Goal: Task Accomplishment & Management: Use online tool/utility

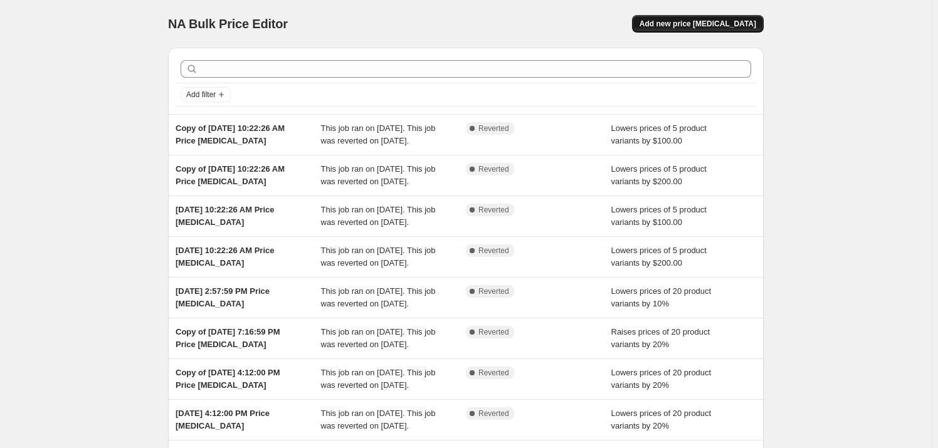
click at [709, 22] on span "Add new price [MEDICAL_DATA]" at bounding box center [697, 24] width 117 height 10
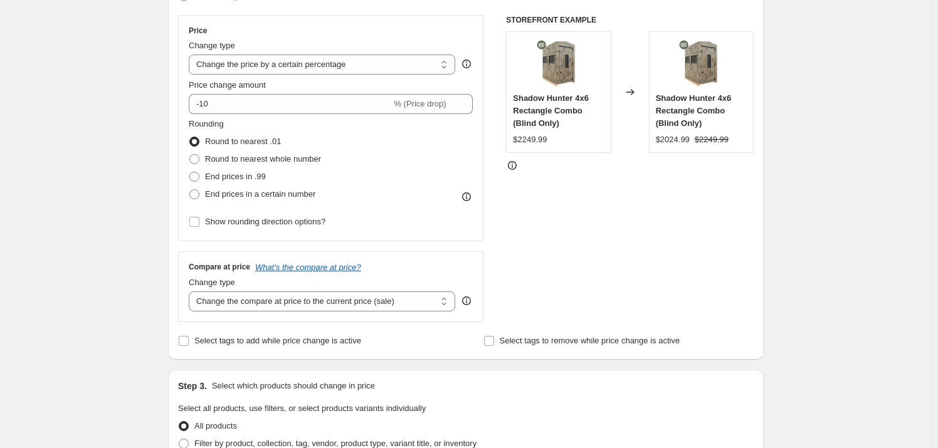
scroll to position [170, 0]
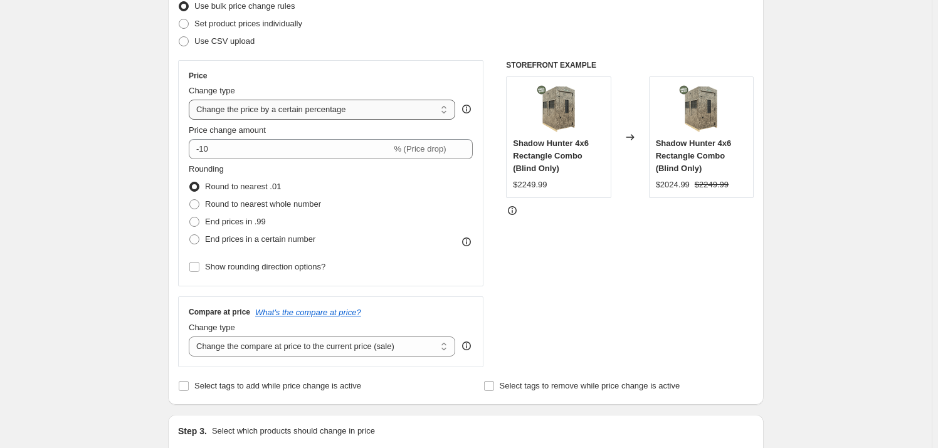
click at [296, 117] on select "Change the price to a certain amount Change the price by a certain amount Chang…" at bounding box center [322, 110] width 266 height 20
select select "to"
click at [191, 100] on select "Change the price to a certain amount Change the price by a certain amount Chang…" at bounding box center [322, 110] width 266 height 20
type input "80.00"
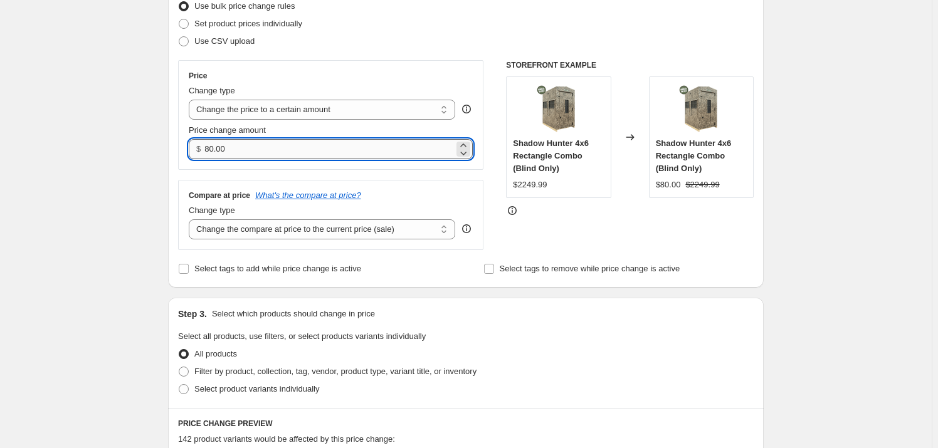
click at [277, 145] on input "80.00" at bounding box center [328, 149] width 249 height 20
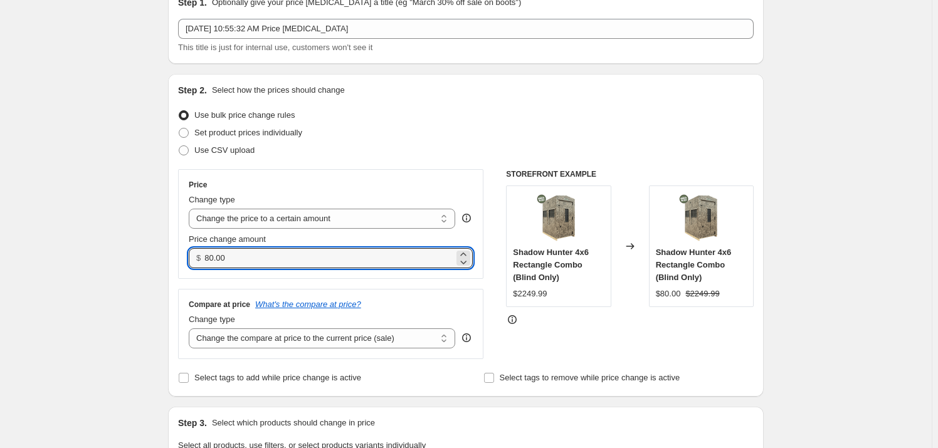
scroll to position [56, 0]
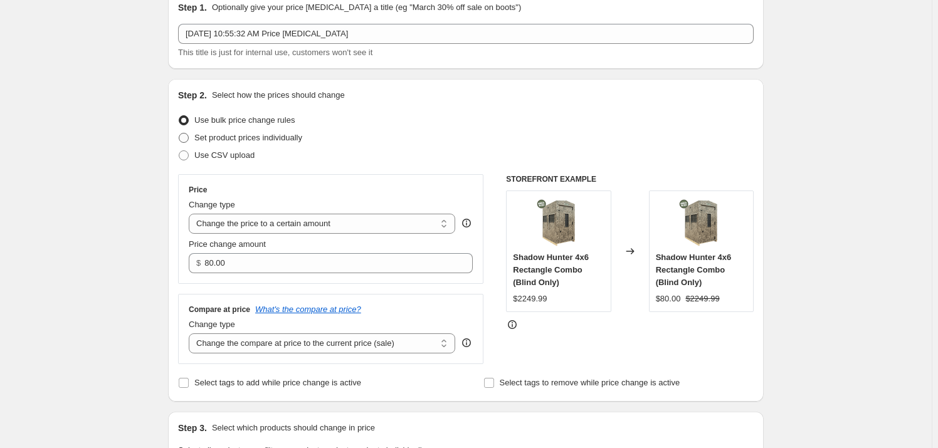
click at [216, 137] on span "Set product prices individually" at bounding box center [248, 137] width 108 height 9
click at [179, 133] on input "Set product prices individually" at bounding box center [179, 133] width 1 height 1
radio input "true"
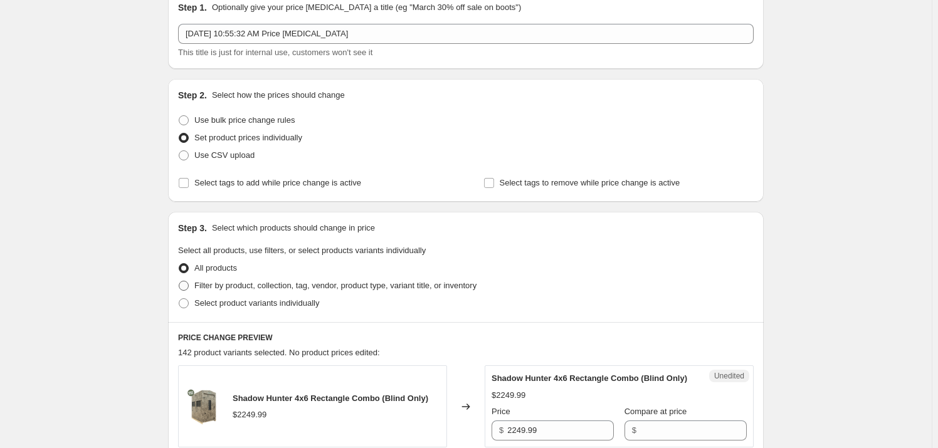
click at [184, 283] on span at bounding box center [184, 286] width 10 height 10
click at [179, 281] on input "Filter by product, collection, tag, vendor, product type, variant title, or inv…" at bounding box center [179, 281] width 1 height 1
radio input "true"
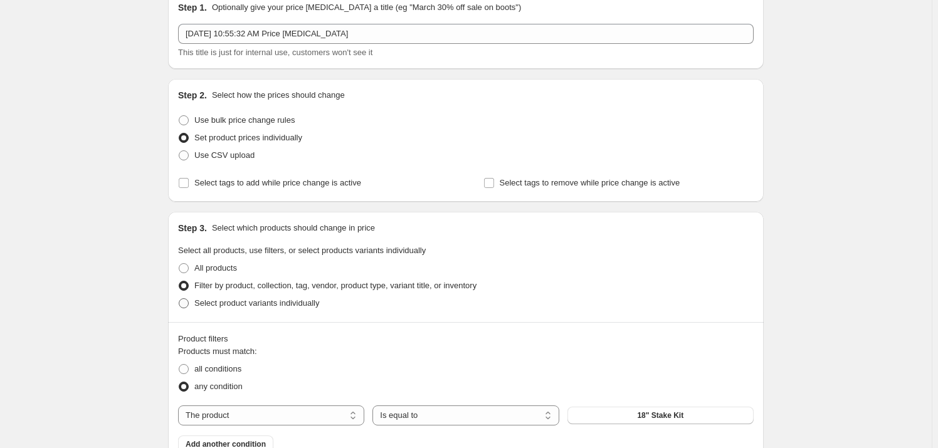
click at [182, 303] on span at bounding box center [184, 303] width 10 height 10
click at [179, 299] on input "Select product variants individually" at bounding box center [179, 298] width 1 height 1
radio input "true"
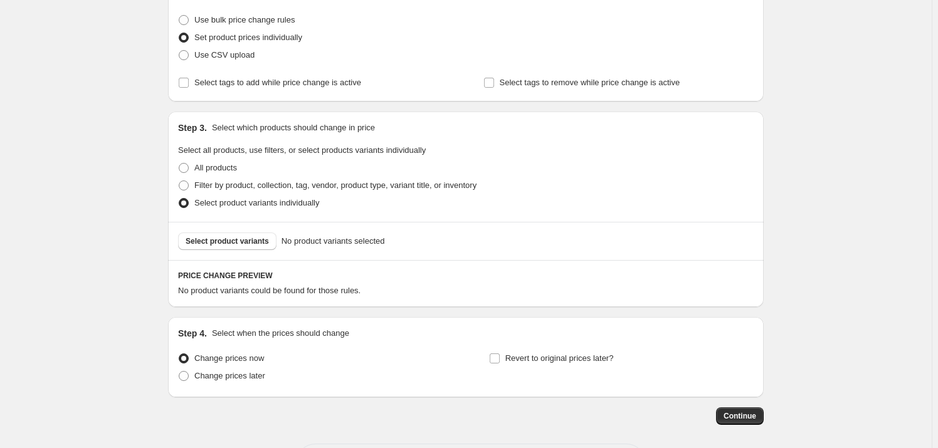
scroll to position [170, 0]
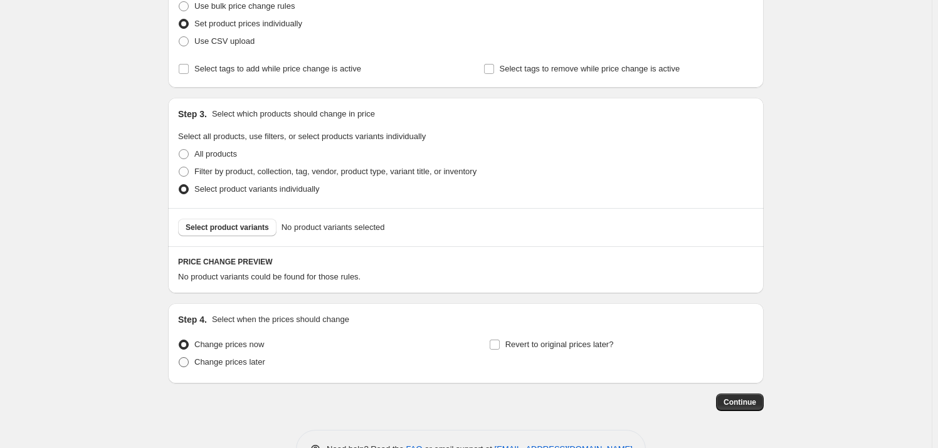
click at [194, 356] on label "Change prices later" at bounding box center [221, 362] width 87 height 18
click at [179, 357] on input "Change prices later" at bounding box center [179, 357] width 1 height 1
radio input "true"
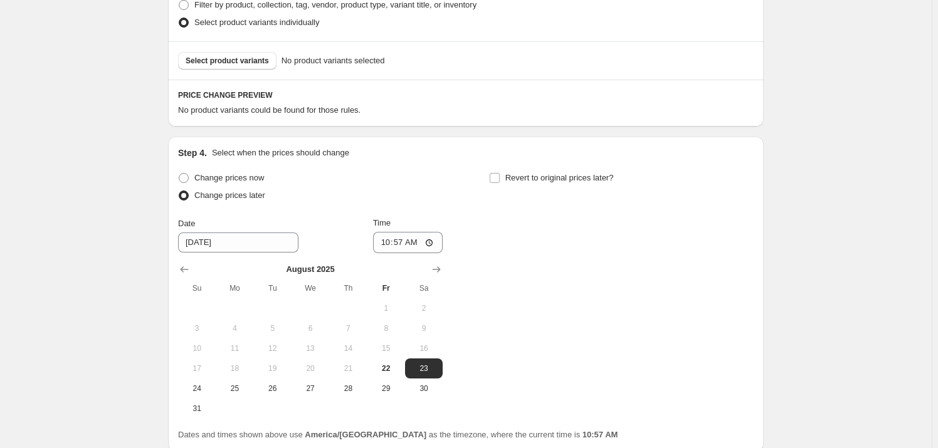
scroll to position [342, 0]
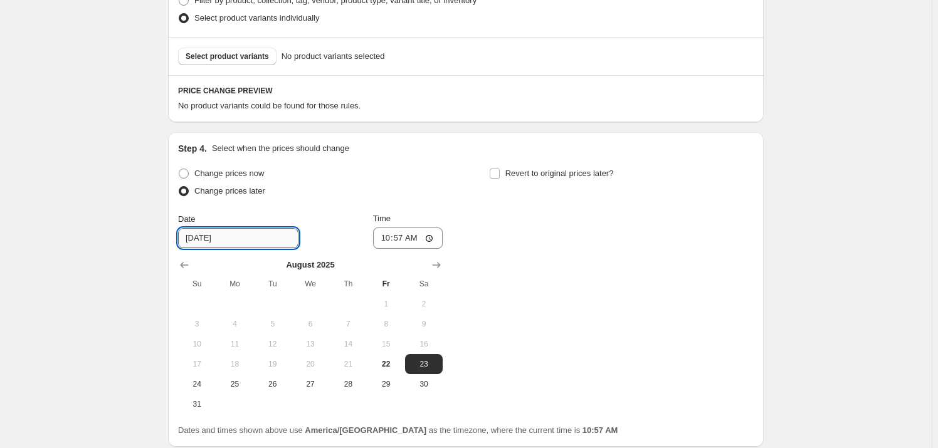
click at [239, 238] on input "[DATE]" at bounding box center [238, 238] width 120 height 20
click at [229, 379] on span "25" at bounding box center [235, 384] width 28 height 10
type input "[DATE]"
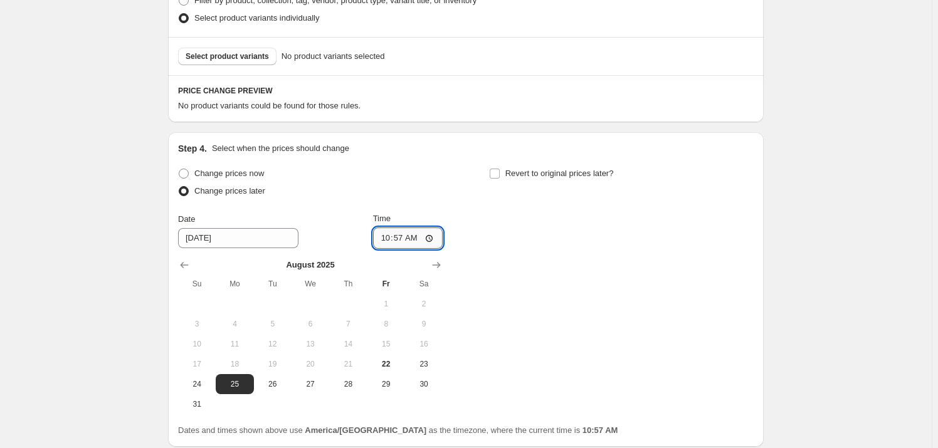
click at [434, 236] on input "10:57" at bounding box center [408, 237] width 70 height 21
type input "07:00"
click at [587, 274] on div "Change prices now Change prices later Date [DATE] Time 07:00 [DATE] Su Mo Tu We…" at bounding box center [465, 289] width 575 height 249
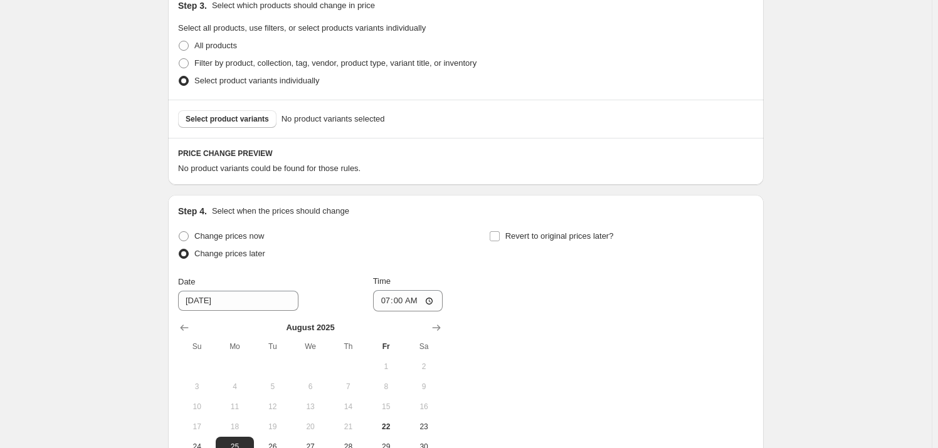
scroll to position [273, 0]
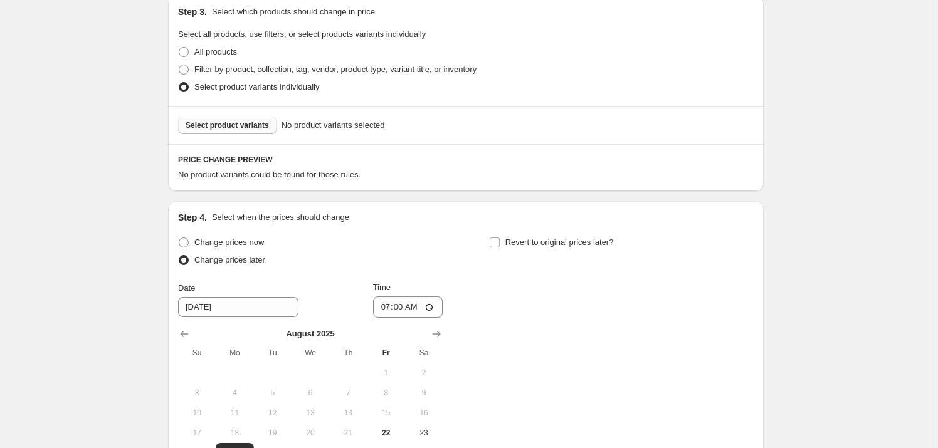
click at [232, 125] on span "Select product variants" at bounding box center [227, 125] width 83 height 10
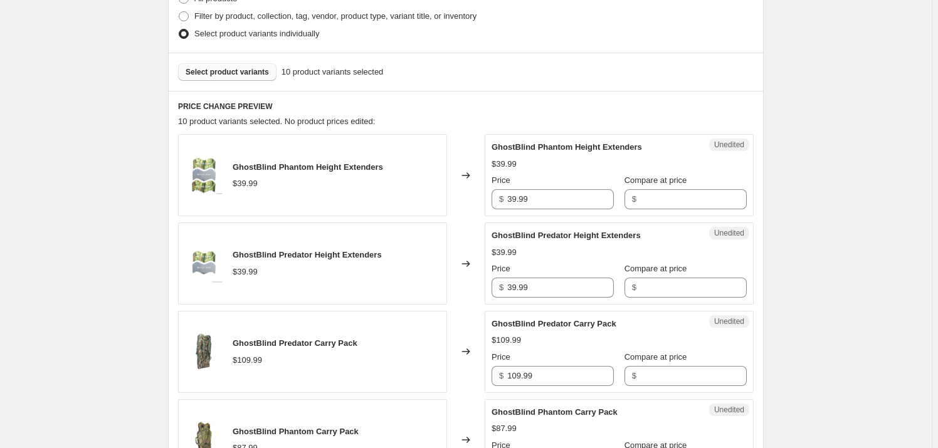
scroll to position [342, 0]
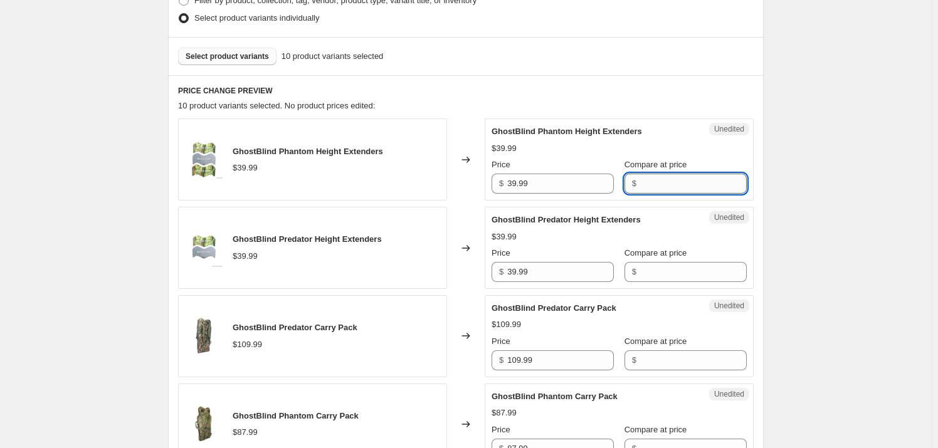
click at [659, 182] on input "Compare at price" at bounding box center [693, 184] width 107 height 20
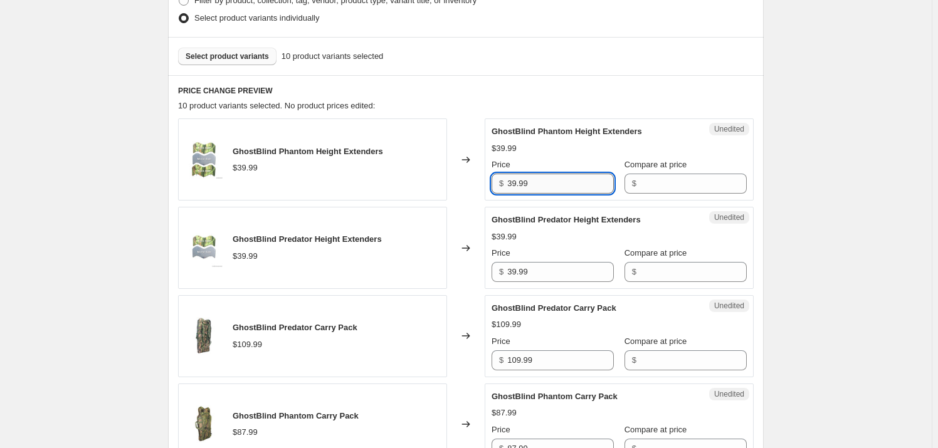
click at [559, 189] on input "39.99" at bounding box center [560, 184] width 107 height 20
type input "35.99"
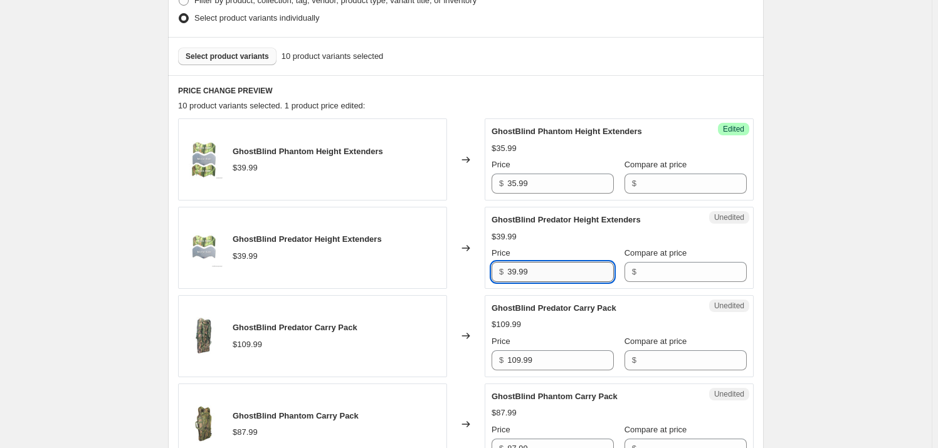
click at [542, 271] on input "39.99" at bounding box center [560, 272] width 107 height 20
type input "35.99"
click at [541, 364] on input "109.99" at bounding box center [560, 360] width 107 height 20
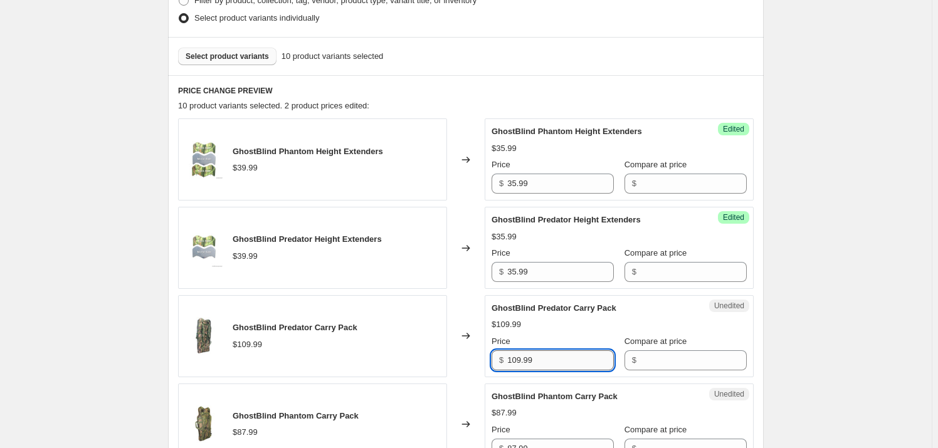
click at [541, 364] on input "109.99" at bounding box center [560, 360] width 107 height 20
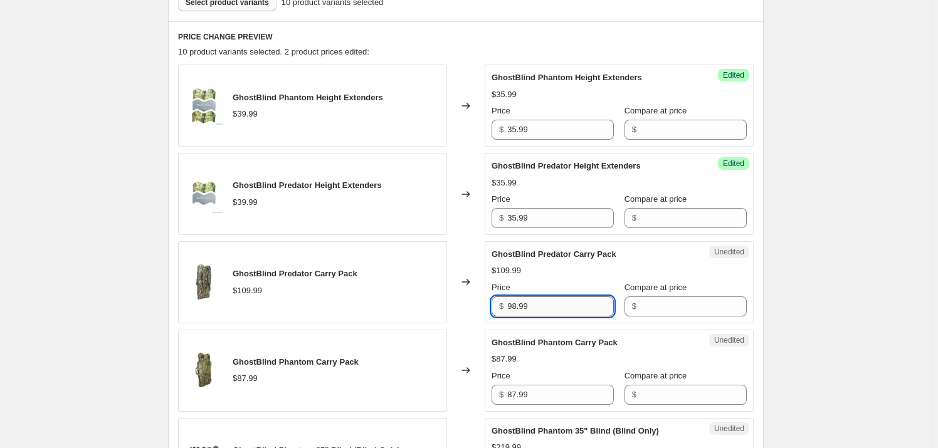
scroll to position [456, 0]
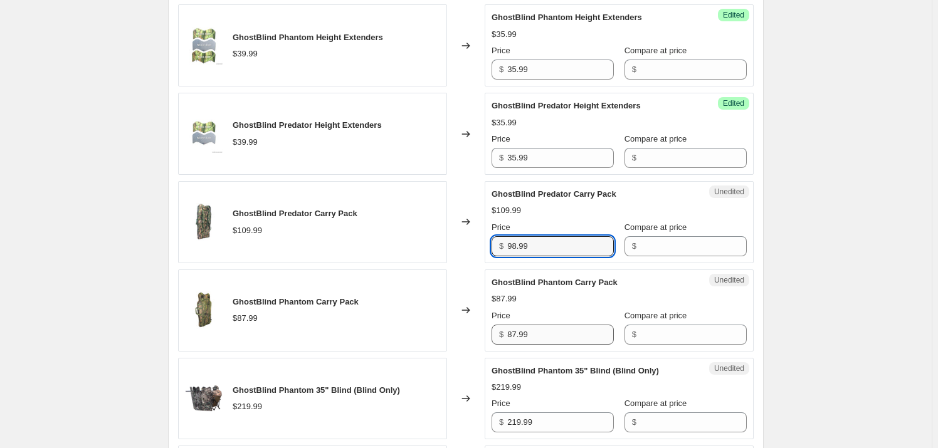
type input "98.99"
click at [557, 337] on input "87.99" at bounding box center [560, 335] width 107 height 20
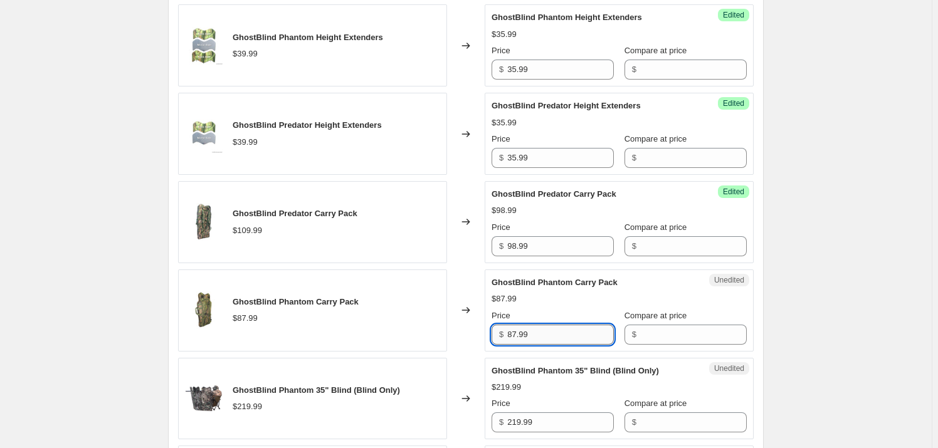
click at [557, 337] on input "87.99" at bounding box center [560, 335] width 107 height 20
type input "79.19"
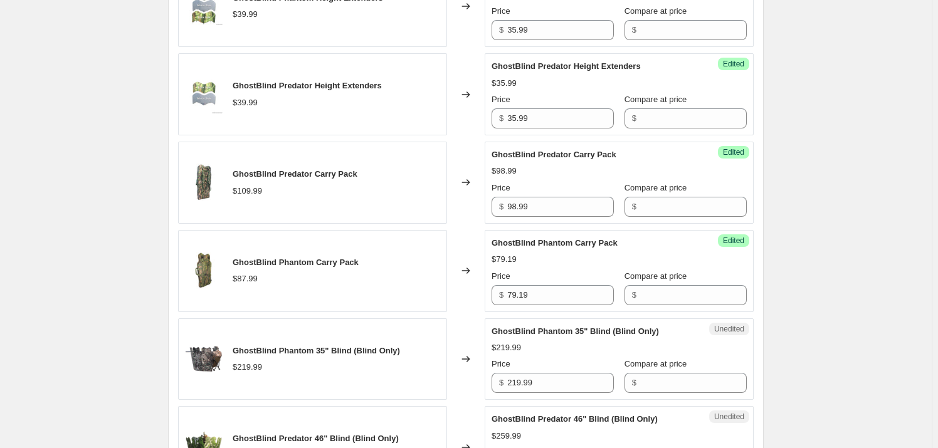
scroll to position [513, 0]
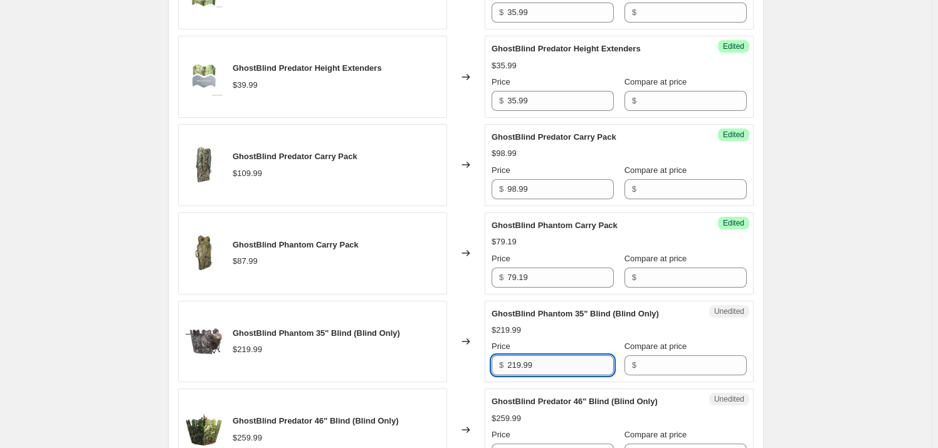
click at [546, 362] on input "219.99" at bounding box center [560, 365] width 107 height 20
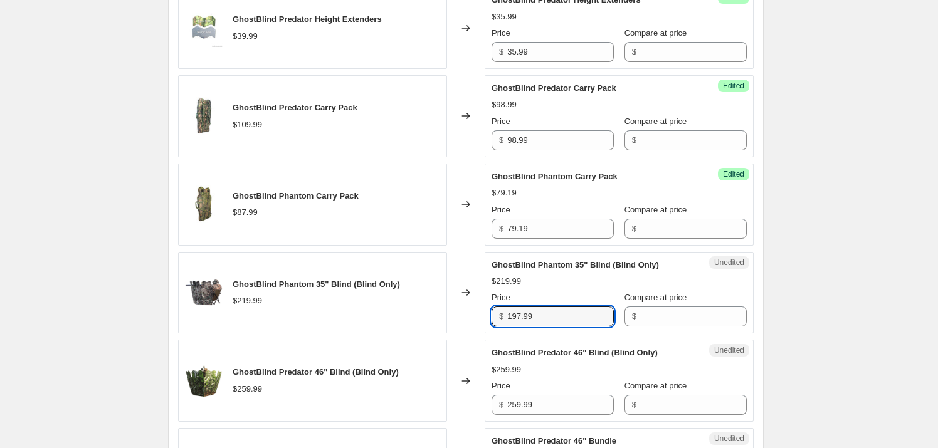
scroll to position [627, 0]
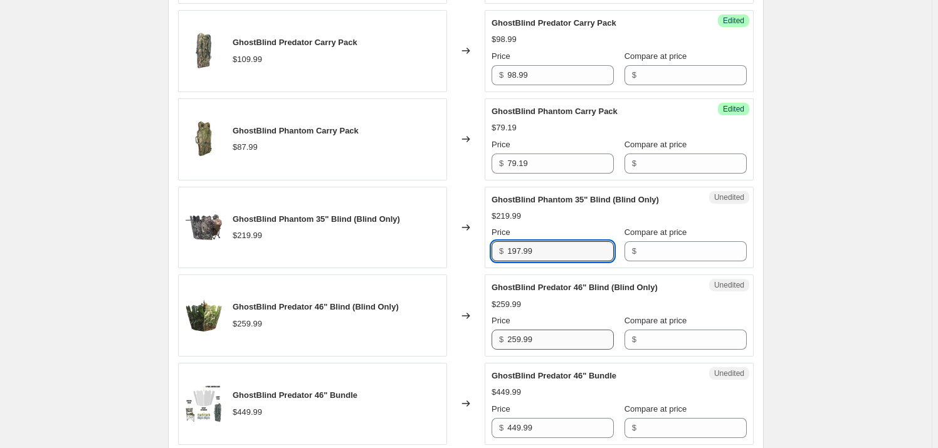
type input "197.99"
click at [533, 337] on input "259.99" at bounding box center [560, 340] width 107 height 20
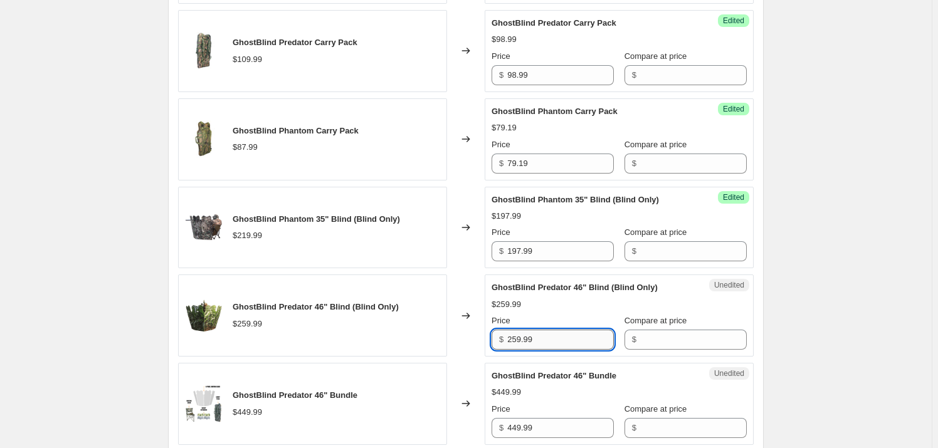
click at [533, 337] on input "259.99" at bounding box center [560, 340] width 107 height 20
type input "233.99"
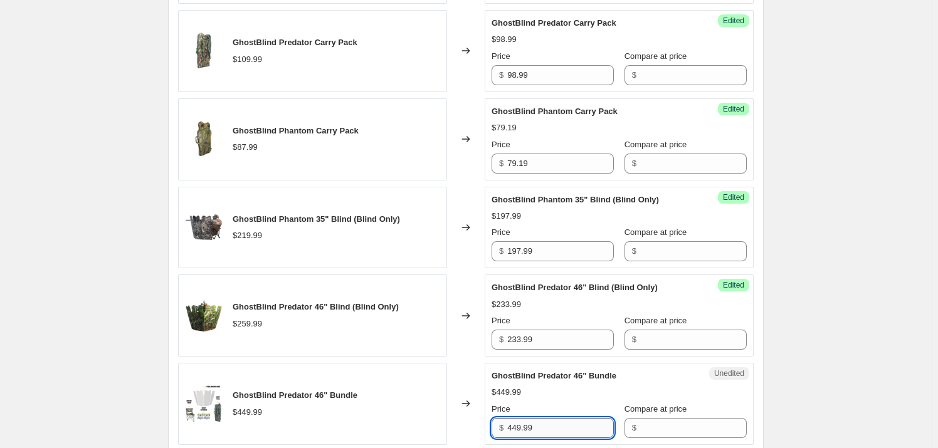
click at [556, 429] on input "449.99" at bounding box center [560, 428] width 107 height 20
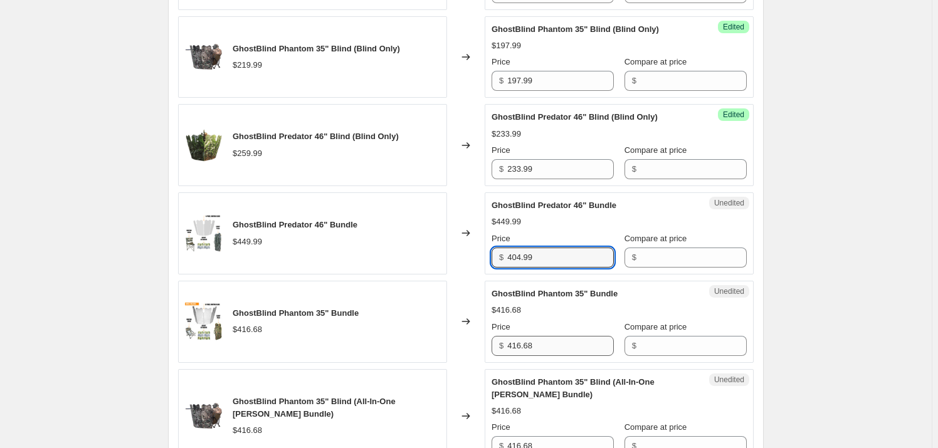
type input "404.99"
click at [528, 350] on input "416.68" at bounding box center [560, 346] width 107 height 20
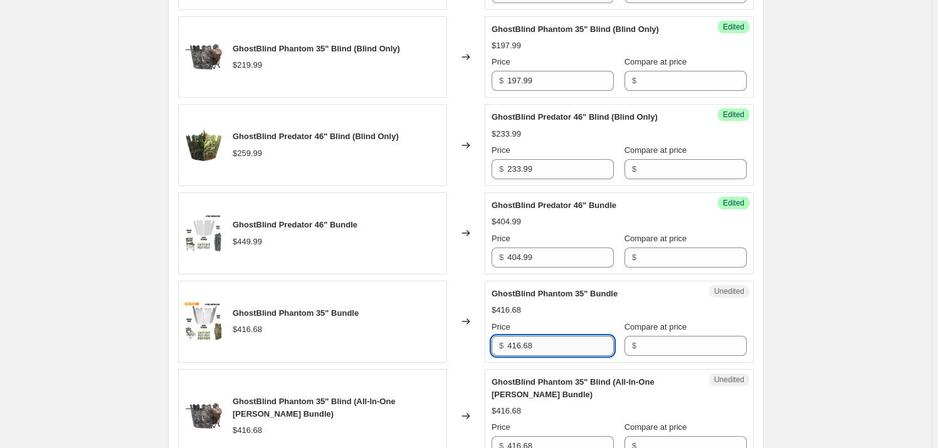
click at [528, 350] on input "416.68" at bounding box center [560, 346] width 107 height 20
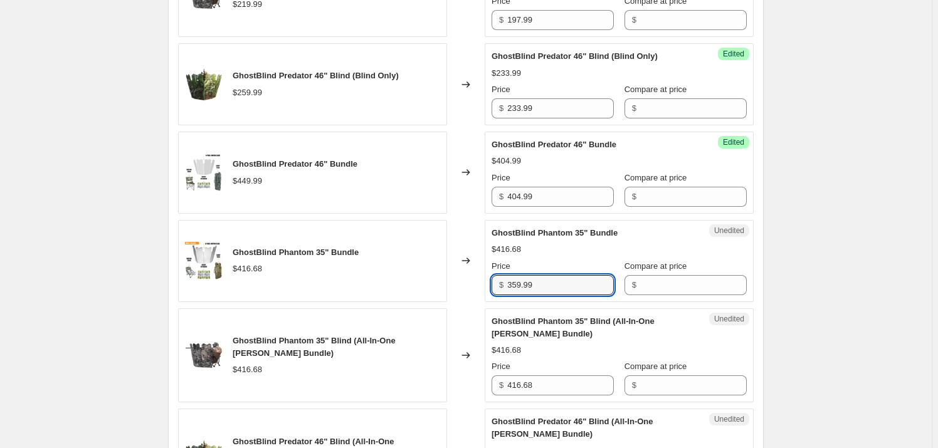
scroll to position [911, 0]
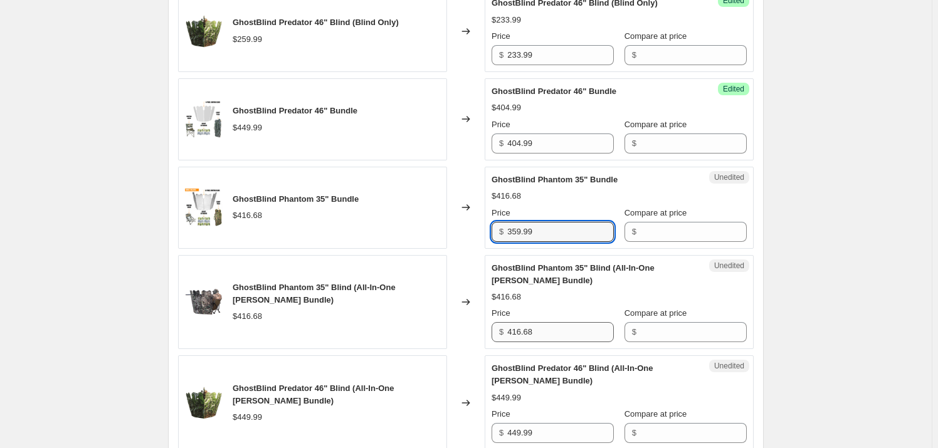
type input "359.99"
click at [539, 334] on input "416.68" at bounding box center [560, 332] width 107 height 20
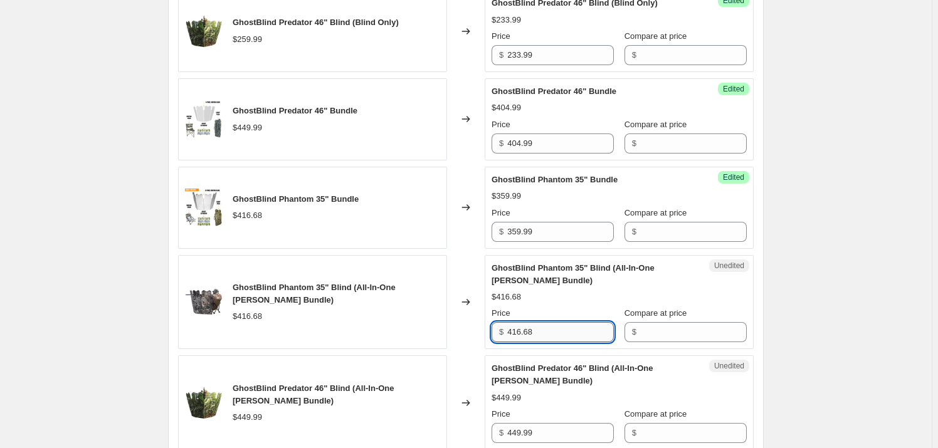
click at [539, 334] on input "416.68" at bounding box center [560, 332] width 107 height 20
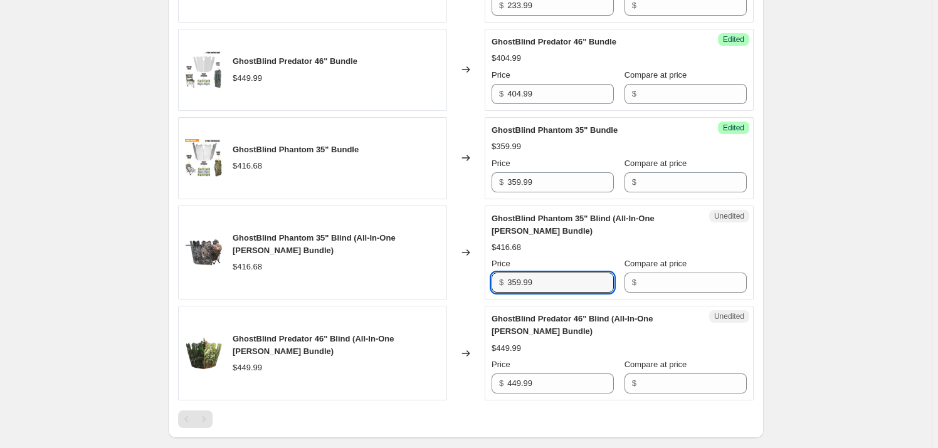
scroll to position [1025, 0]
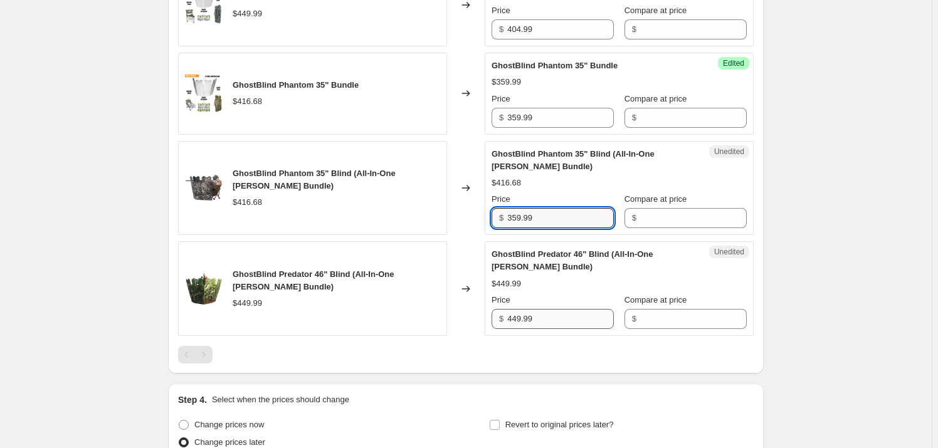
type input "359.99"
click at [541, 320] on input "449.99" at bounding box center [560, 319] width 107 height 20
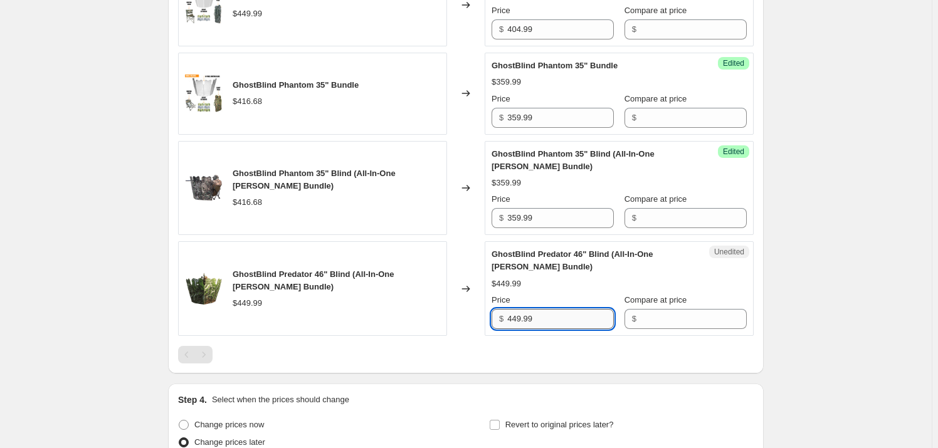
click at [541, 320] on input "449.99" at bounding box center [560, 319] width 107 height 20
type input "2"
click at [560, 217] on input "359.99" at bounding box center [560, 218] width 107 height 20
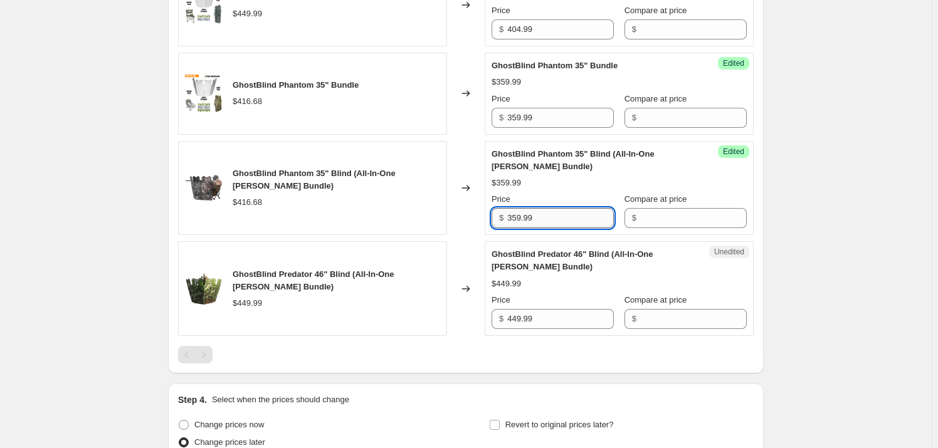
click at [560, 217] on input "359.99" at bounding box center [560, 218] width 107 height 20
click at [570, 318] on input "449.99" at bounding box center [560, 319] width 107 height 20
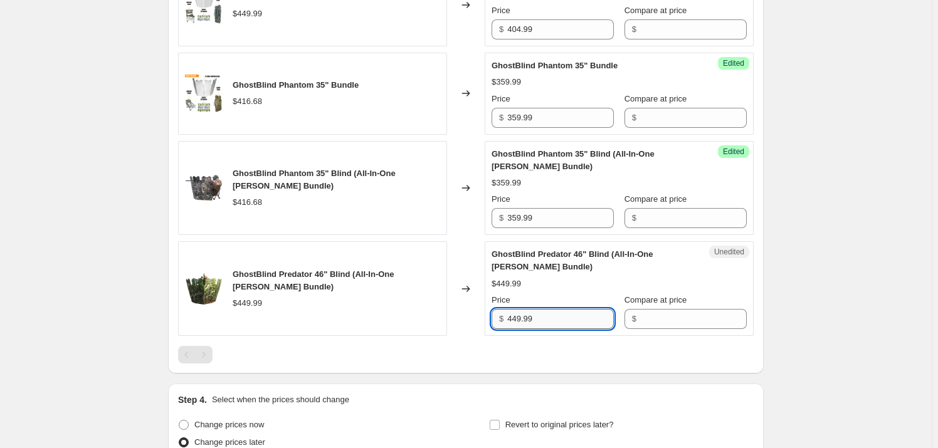
click at [570, 318] on input "449.99" at bounding box center [560, 319] width 107 height 20
type input "404.99"
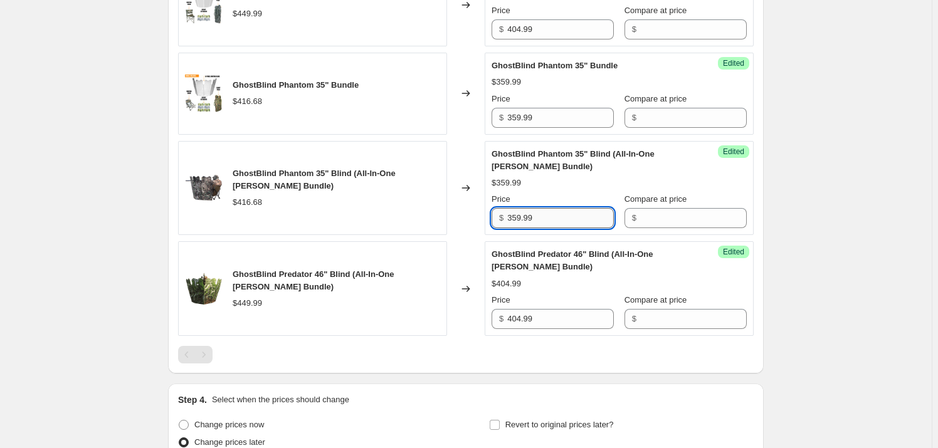
click at [553, 214] on input "359.99" at bounding box center [560, 218] width 107 height 20
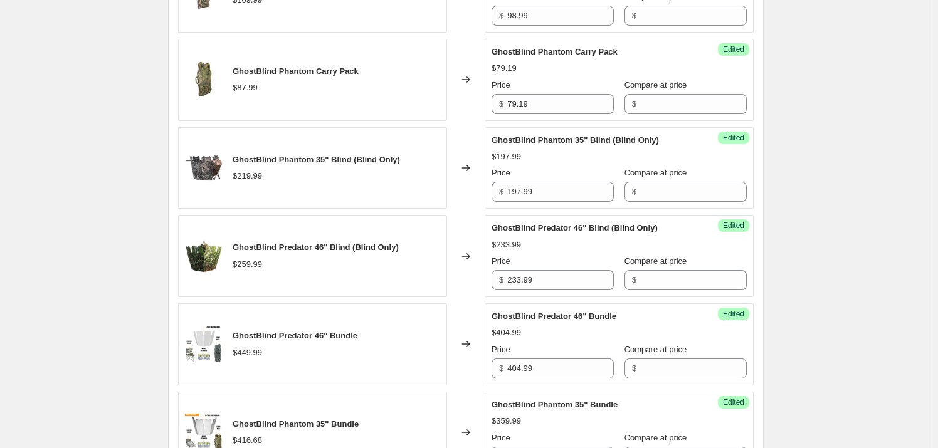
scroll to position [683, 0]
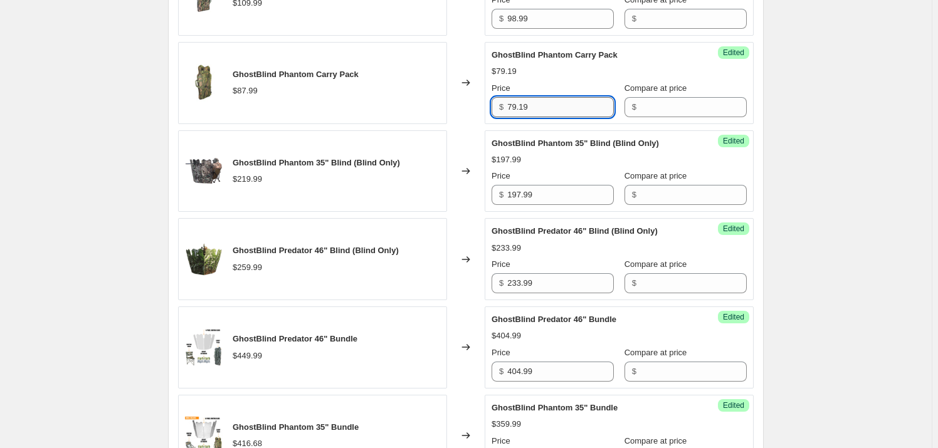
click at [526, 105] on input "79.19" at bounding box center [560, 107] width 107 height 20
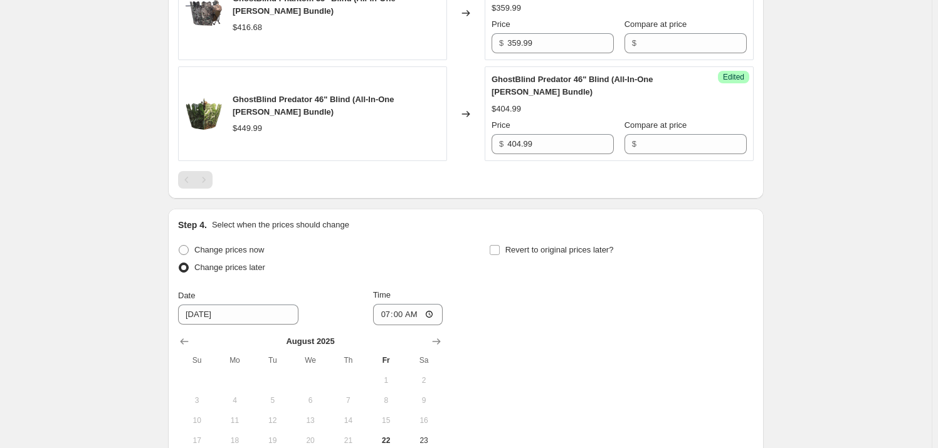
scroll to position [1310, 0]
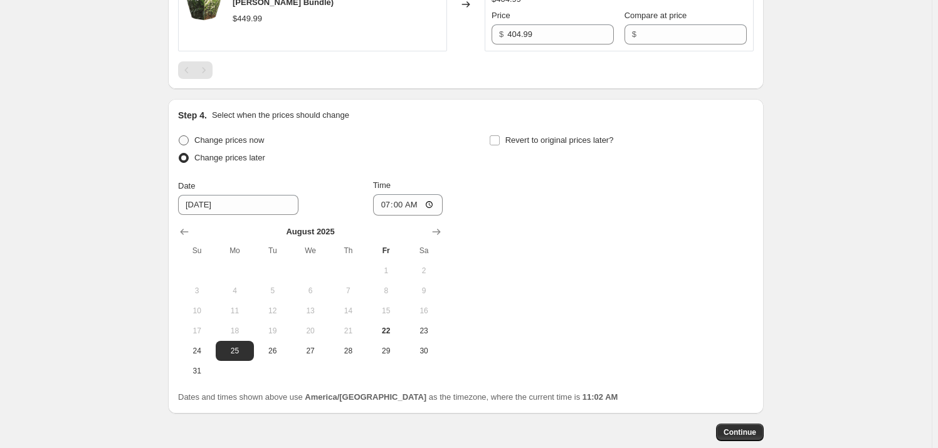
type input "79.99"
click at [193, 136] on label "Change prices now" at bounding box center [221, 141] width 86 height 18
click at [179, 136] on input "Change prices now" at bounding box center [179, 135] width 1 height 1
radio input "true"
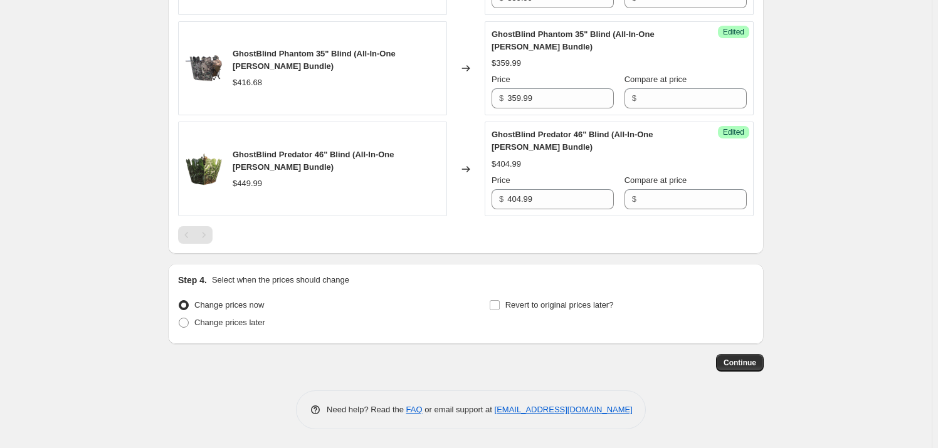
scroll to position [1143, 0]
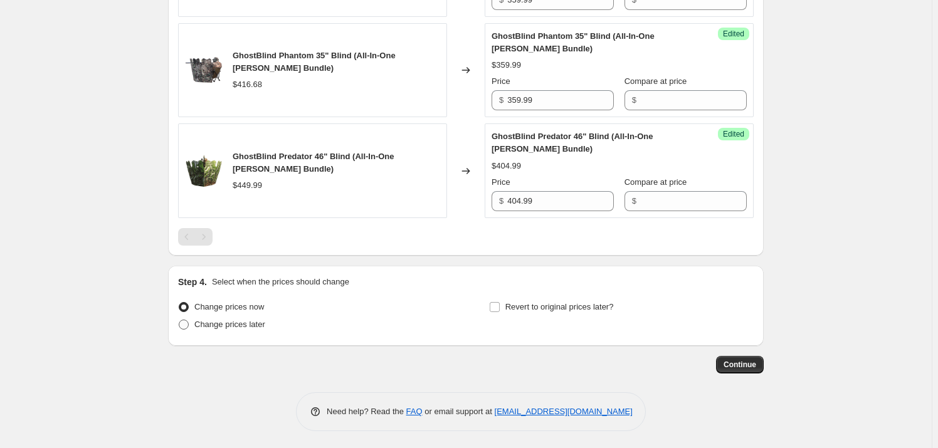
click at [193, 326] on label "Change prices later" at bounding box center [221, 325] width 87 height 18
click at [179, 320] on input "Change prices later" at bounding box center [179, 320] width 1 height 1
radio input "true"
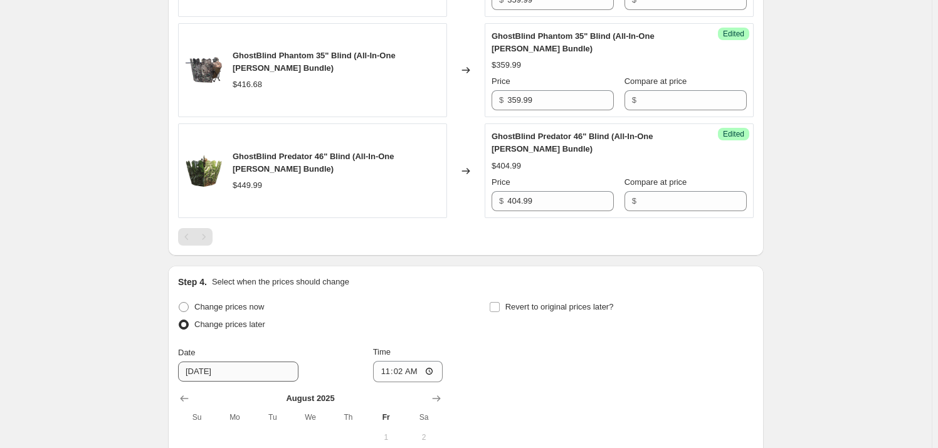
scroll to position [1314, 0]
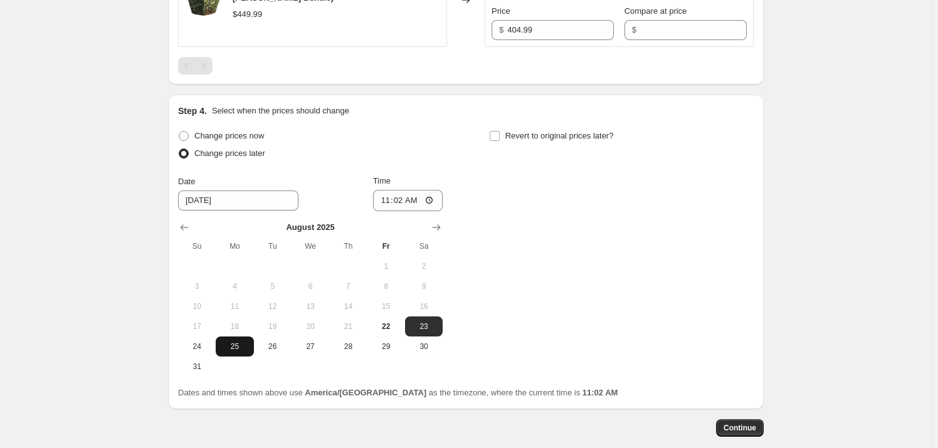
click at [229, 347] on span "25" at bounding box center [235, 347] width 28 height 10
type input "[DATE]"
click at [432, 202] on input "11:02" at bounding box center [408, 200] width 70 height 21
type input "07:00"
click at [737, 431] on span "Continue" at bounding box center [739, 428] width 33 height 10
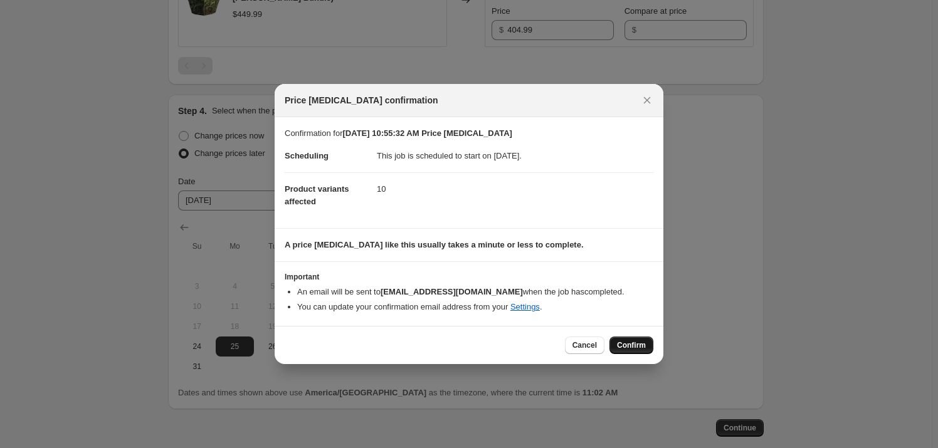
click at [632, 348] on span "Confirm" at bounding box center [631, 345] width 29 height 10
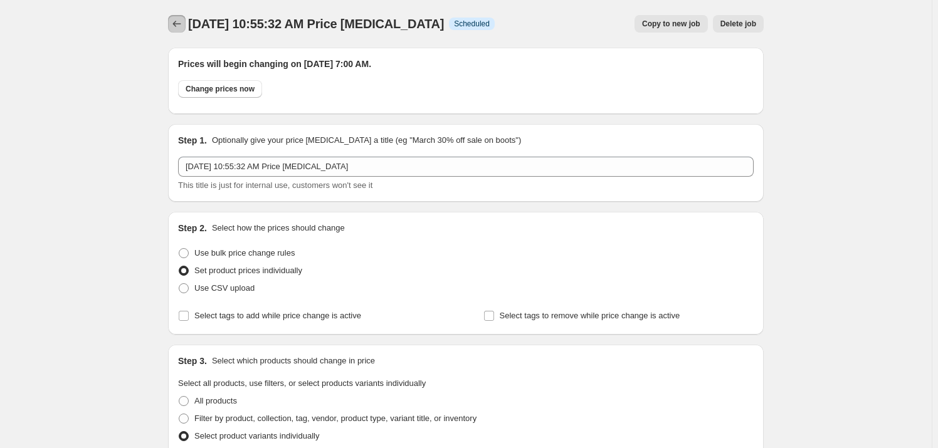
click at [177, 23] on icon "Price change jobs" at bounding box center [176, 24] width 13 height 13
